Goal: Information Seeking & Learning: Check status

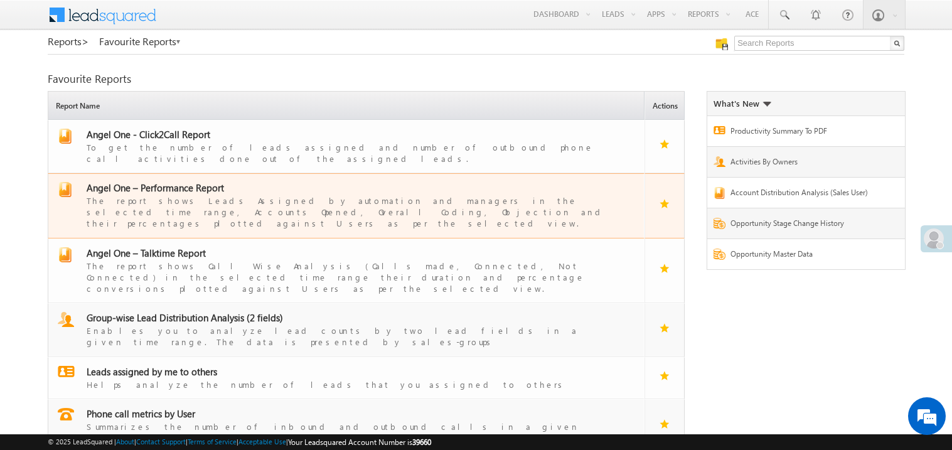
click at [187, 181] on span "Angel One – Performance Report" at bounding box center [156, 187] width 138 height 13
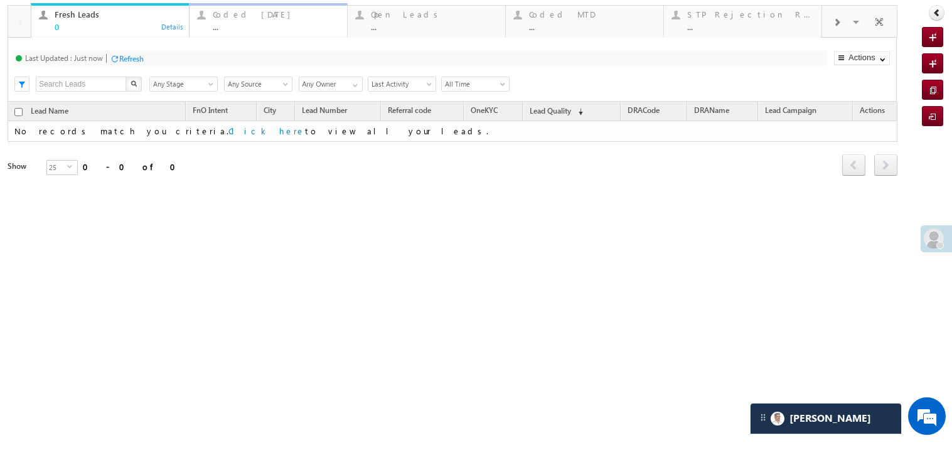
click at [287, 28] on div "..." at bounding box center [276, 26] width 127 height 9
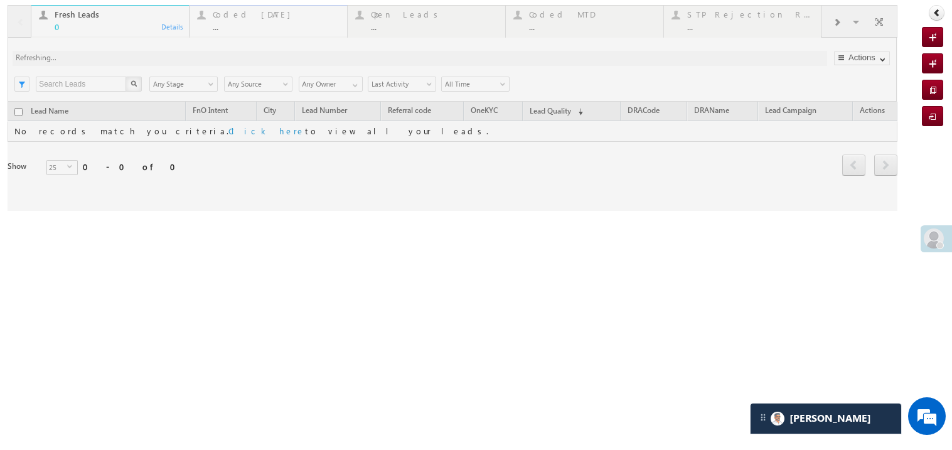
click at [287, 28] on div at bounding box center [453, 108] width 890 height 206
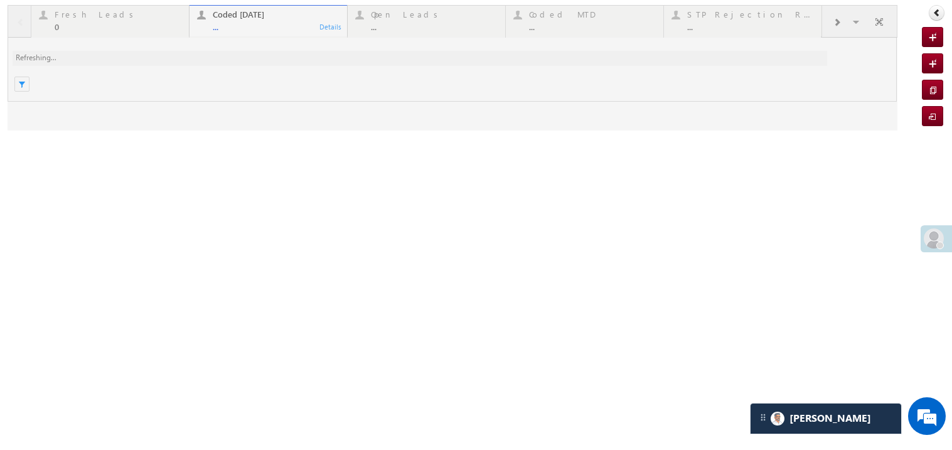
click at [287, 28] on div at bounding box center [453, 68] width 890 height 126
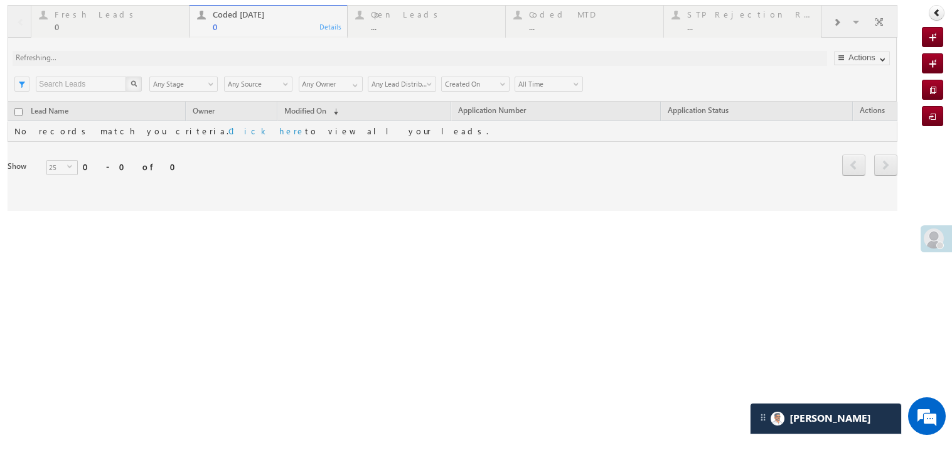
click at [287, 28] on div at bounding box center [453, 108] width 890 height 206
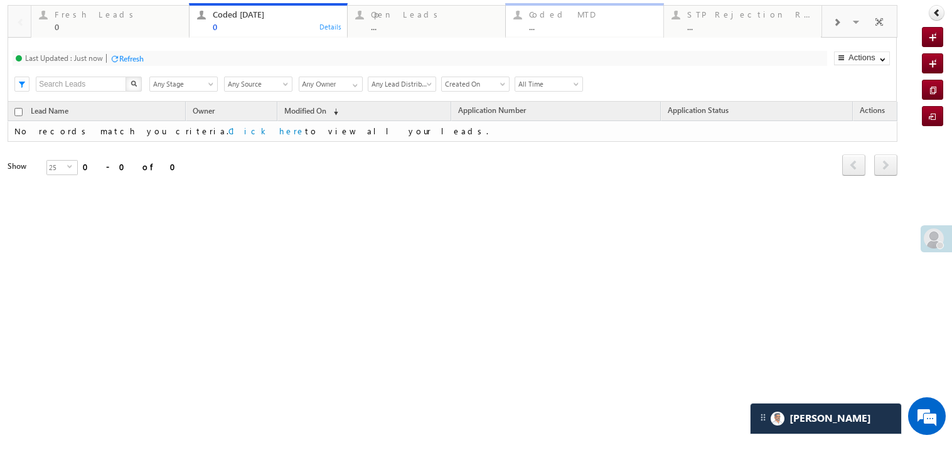
click at [572, 27] on div "..." at bounding box center [592, 26] width 127 height 9
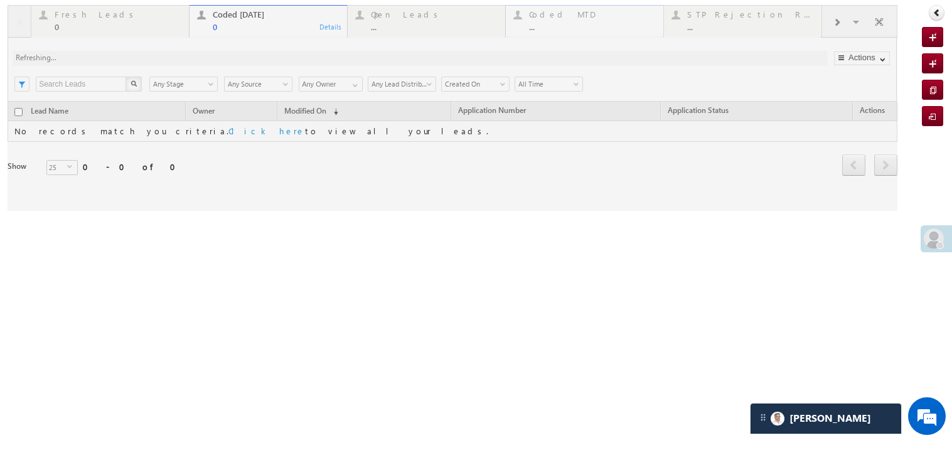
click at [572, 27] on div at bounding box center [453, 108] width 890 height 206
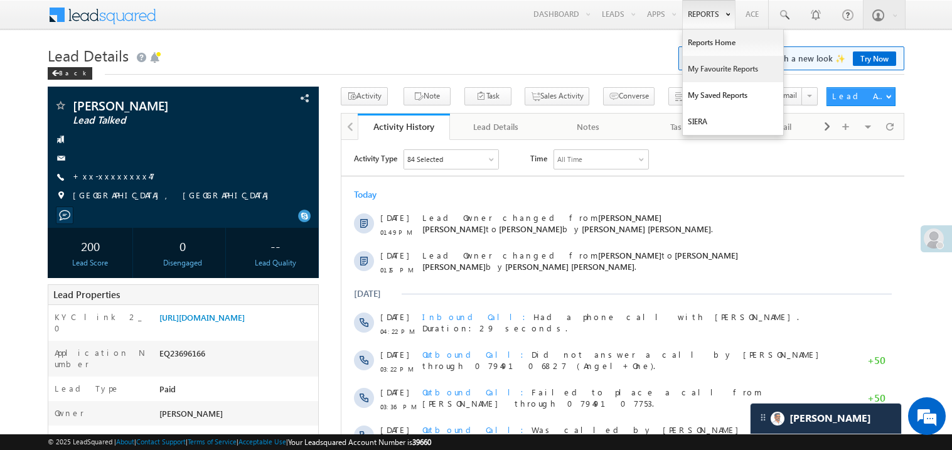
click at [699, 70] on link "My Favourite Reports" at bounding box center [733, 69] width 100 height 26
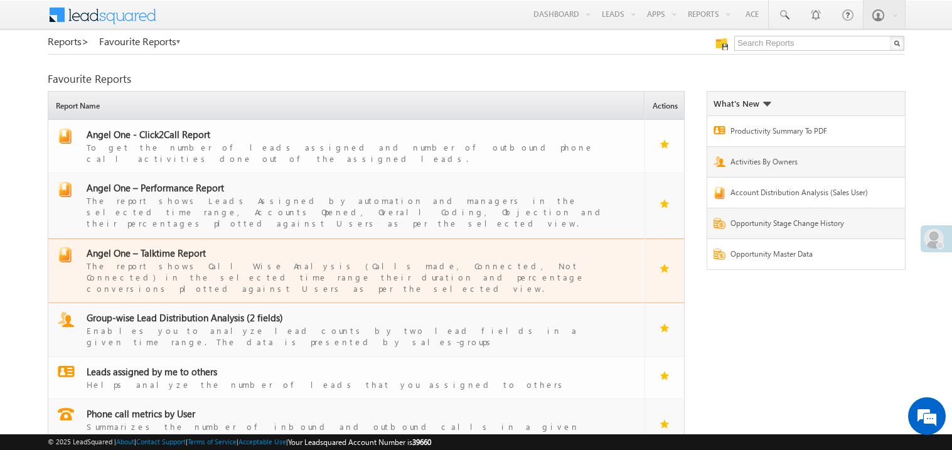
click at [161, 247] on span "Angel One – Talktime Report" at bounding box center [146, 253] width 119 height 13
